Goal: Check status: Check status

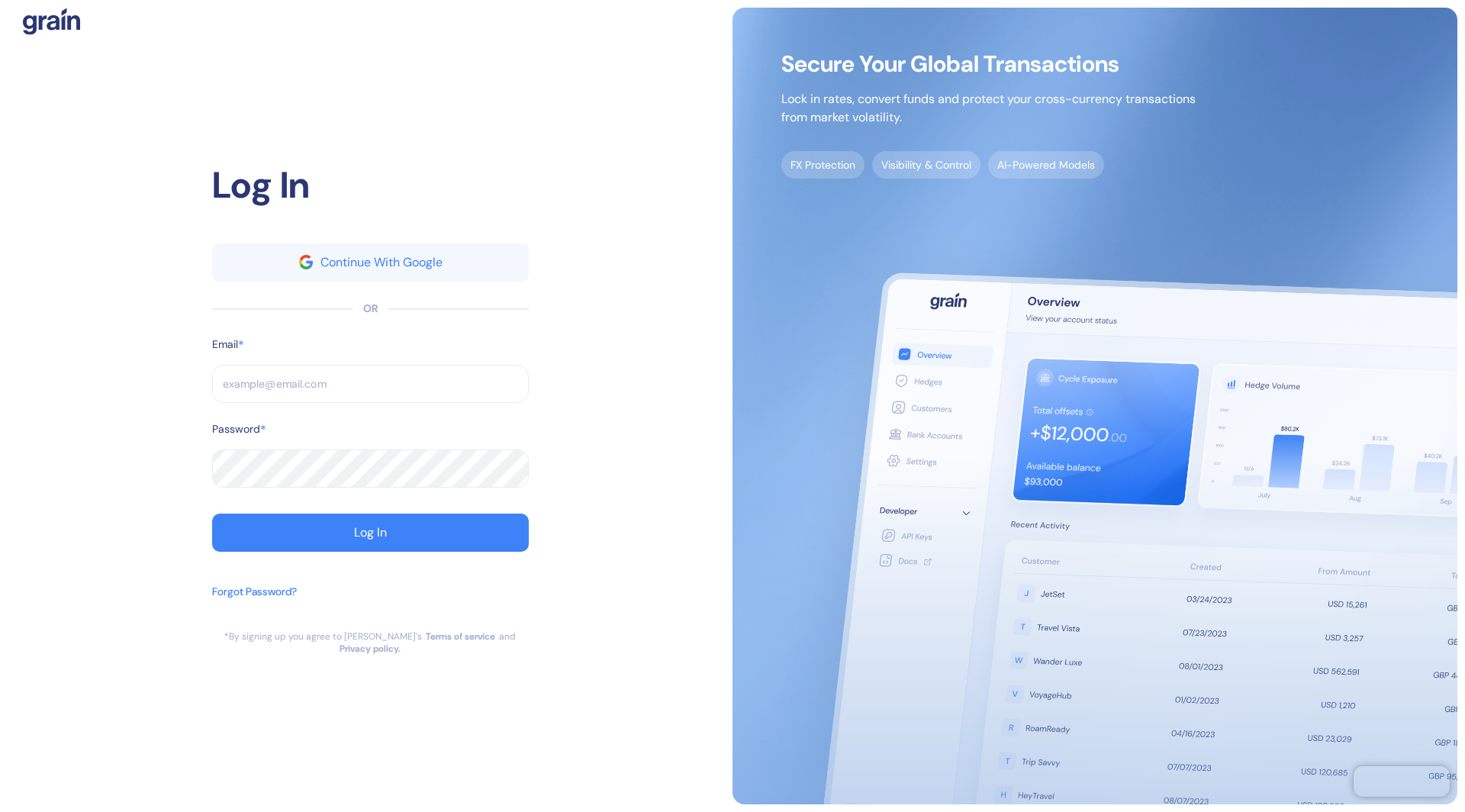
type input "[EMAIL_ADDRESS][DOMAIN_NAME]"
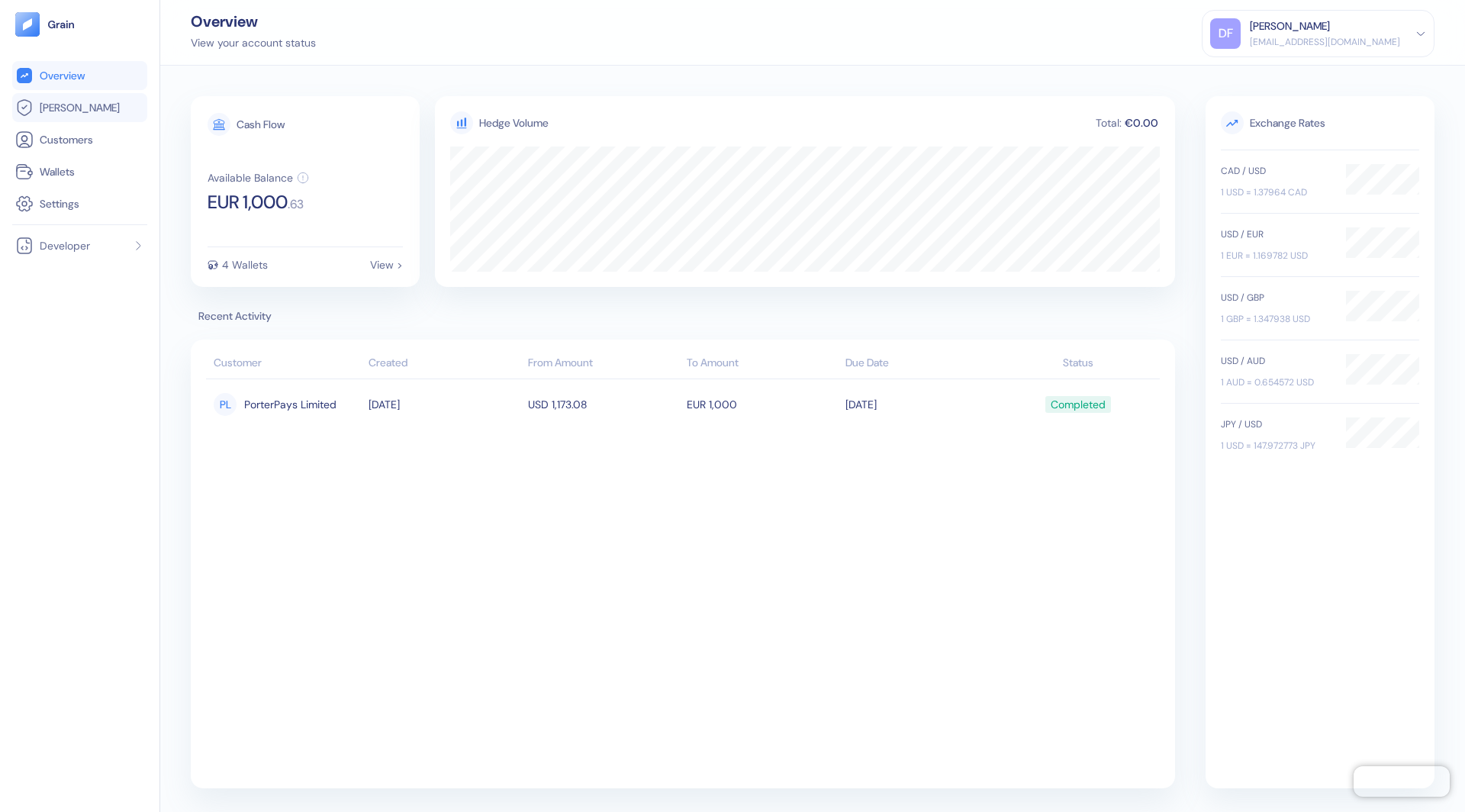
click at [92, 104] on link "[PERSON_NAME]" at bounding box center [80, 108] width 129 height 18
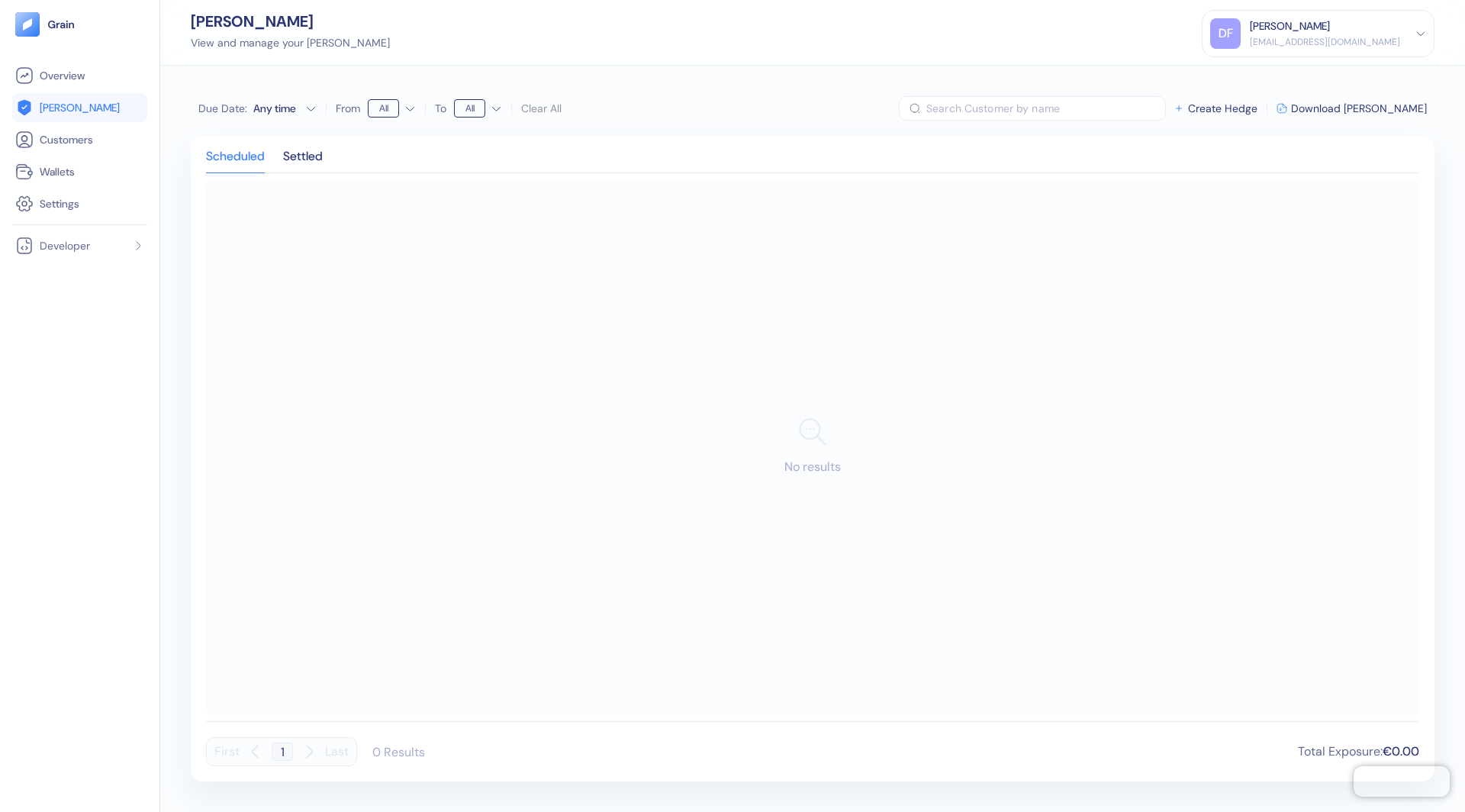
click at [322, 146] on div "Scheduled Settled No results First 1 Last 0 Results Total Exposure : €0.00" at bounding box center [812, 458] width 1244 height 645
click at [308, 152] on div "Settled" at bounding box center [303, 161] width 40 height 22
